Goal: Complete application form

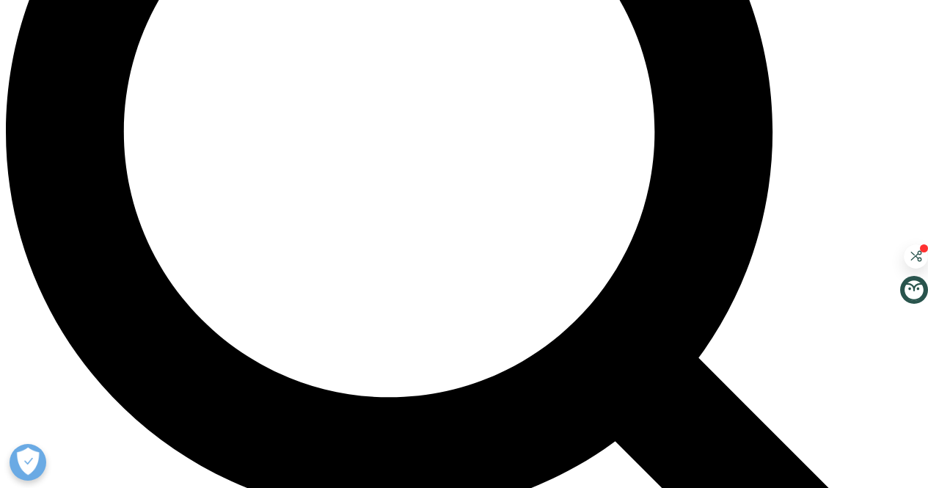
scroll to position [1197, 0]
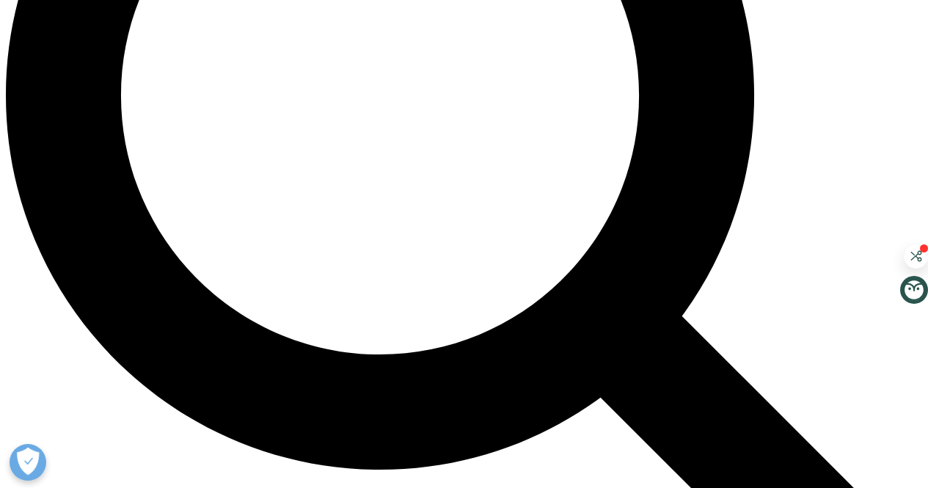
scroll to position [0, 0]
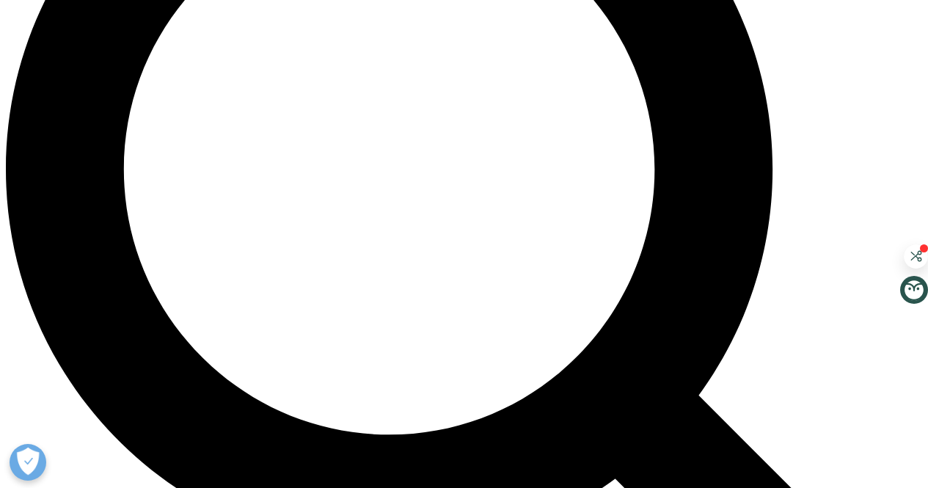
scroll to position [1115, 0]
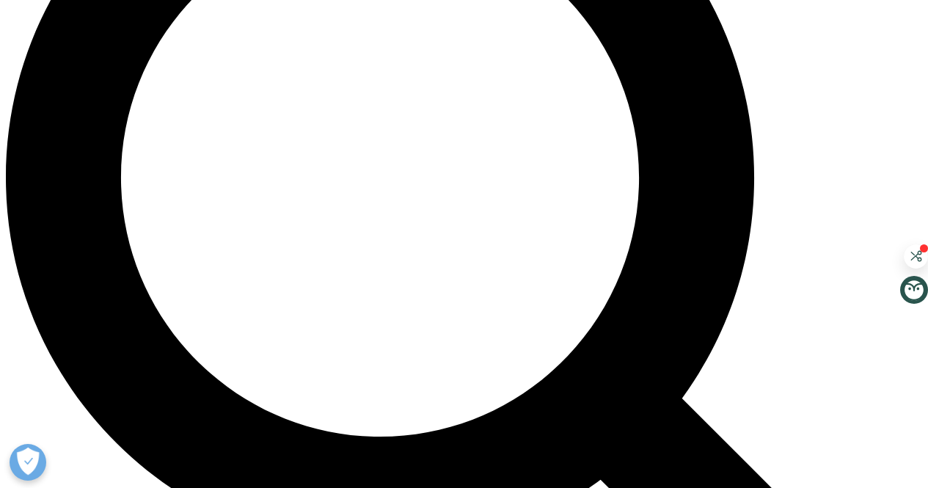
type input "Sunny"
type input "[PERSON_NAME]"
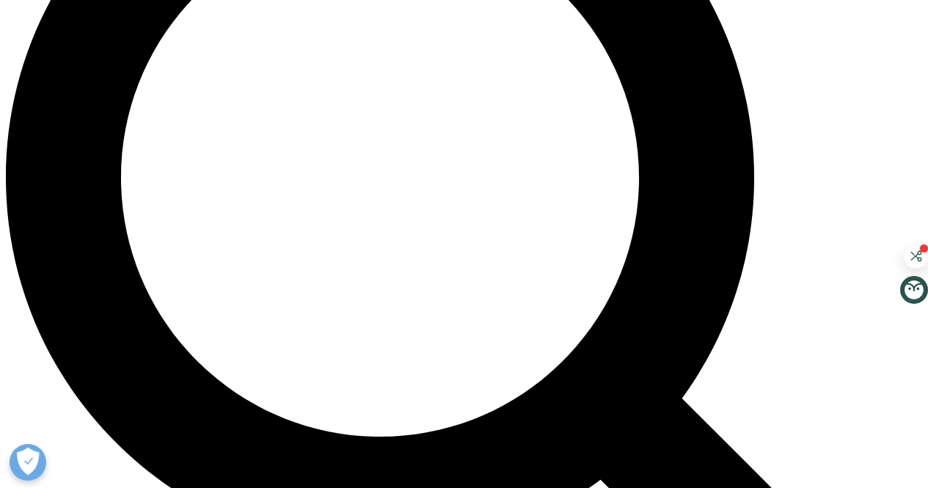
type input "none"
type input "[EMAIL_ADDRESS][DOMAIN_NAME]"
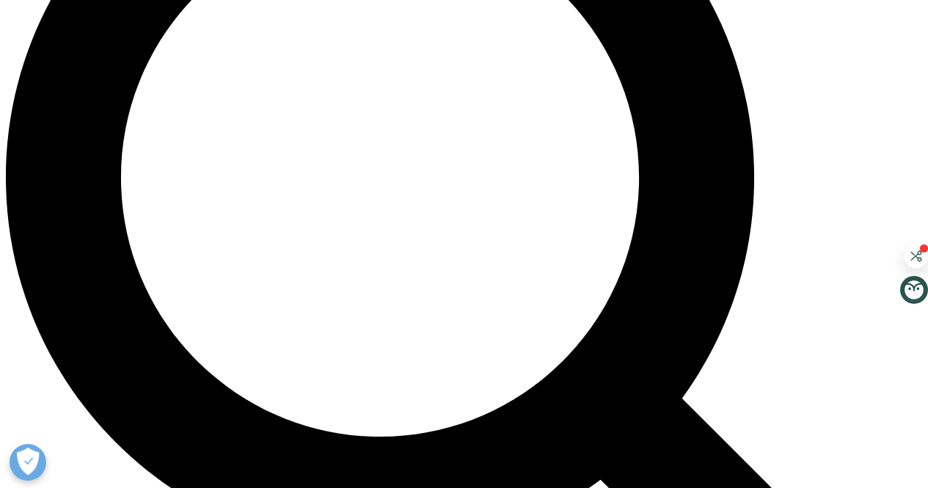
select select "[GEOGRAPHIC_DATA]"
type textarea "project requir"
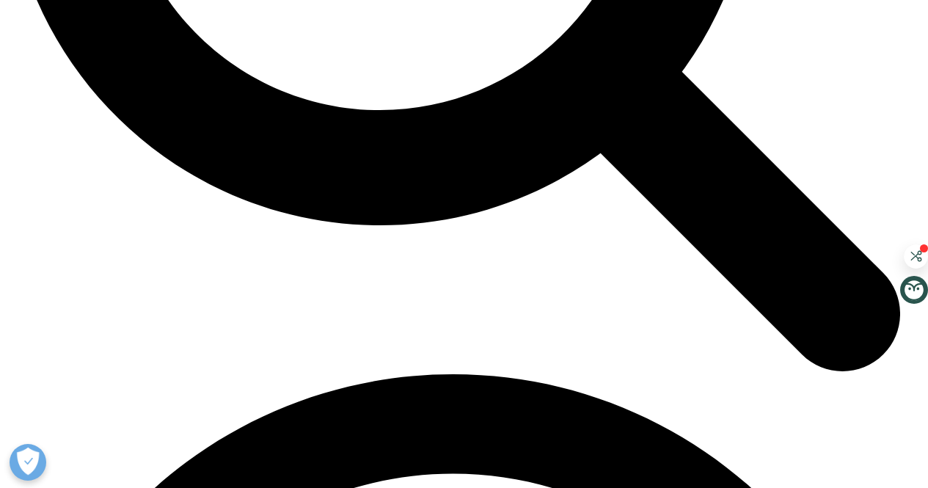
scroll to position [99, 0]
type input "Sunny"
type input "[PERSON_NAME]"
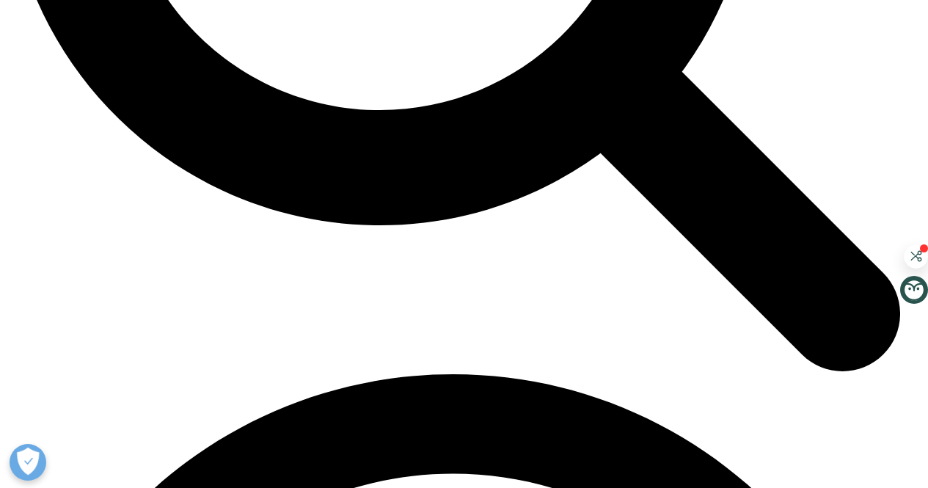
type input "none"
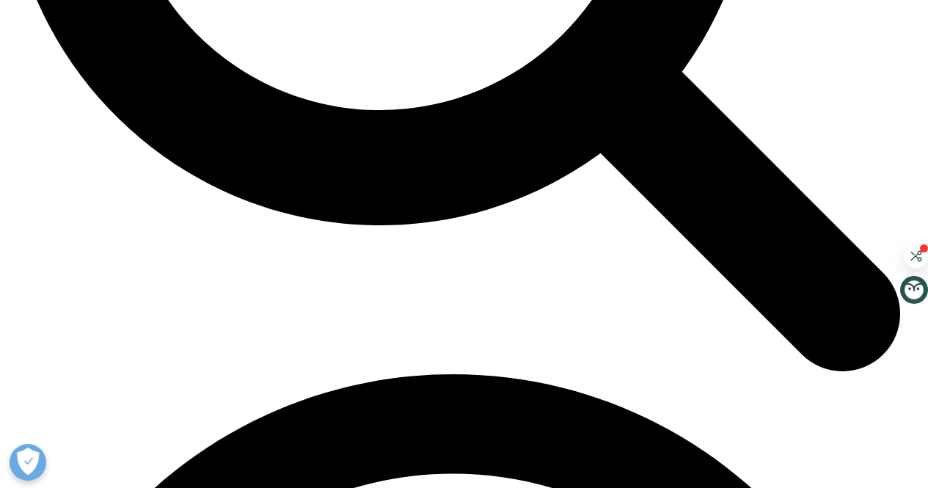
type input "[EMAIL_ADDRESS][DOMAIN_NAME]"
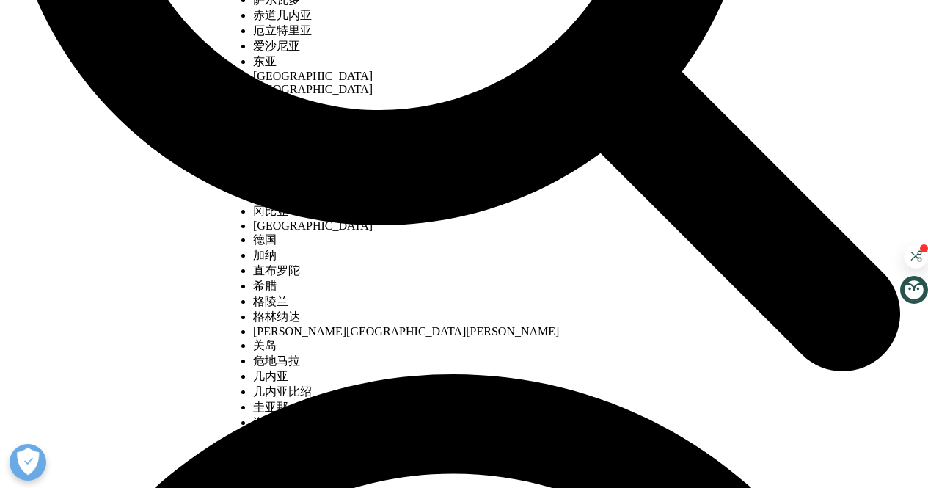
select select "[GEOGRAPHIC_DATA]"
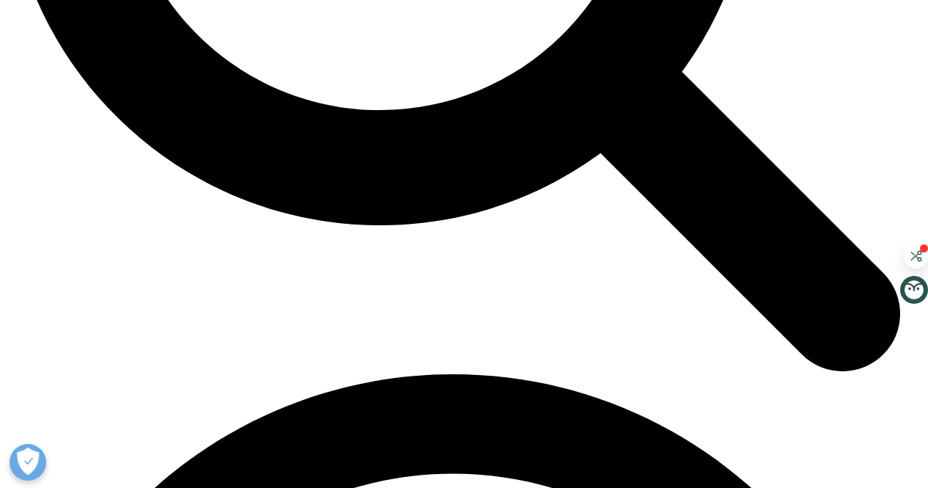
type textarea "project requirement"
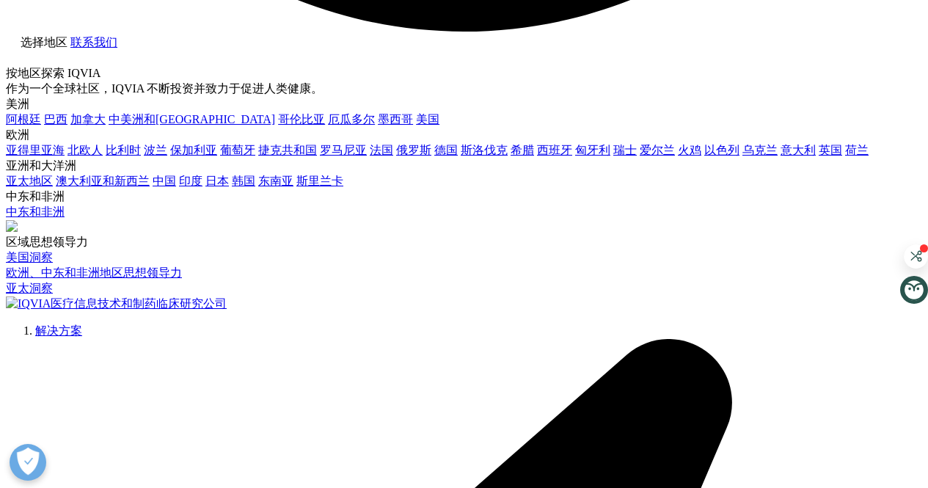
scroll to position [2744, 0]
